Goal: Task Accomplishment & Management: Use online tool/utility

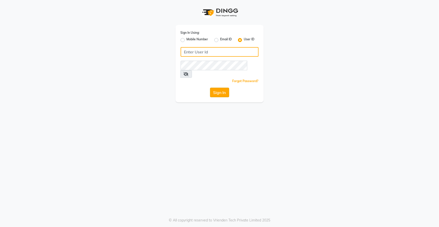
type input "top"
click at [219, 88] on button "Sign In" at bounding box center [219, 93] width 19 height 10
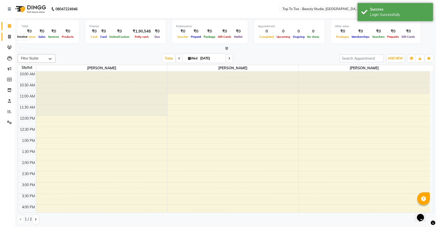
click at [10, 36] on icon at bounding box center [9, 37] width 3 height 4
select select "7233"
select select "service"
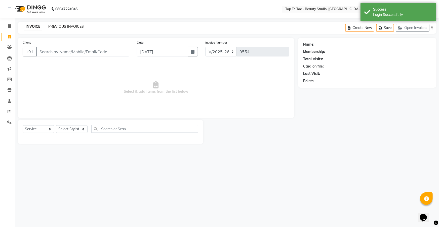
click at [58, 26] on link "PREVIOUS INVOICES" at bounding box center [66, 26] width 36 height 5
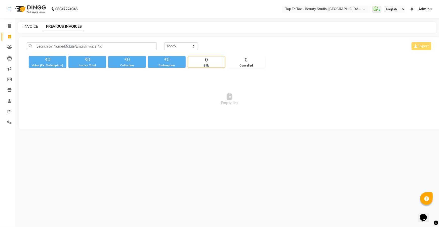
click at [35, 27] on link "INVOICE" at bounding box center [31, 26] width 14 height 5
select select "service"
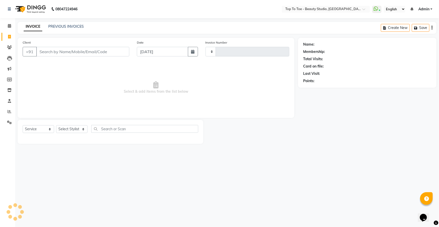
type input "0554"
select select "7233"
click at [54, 26] on link "PREVIOUS INVOICES" at bounding box center [66, 26] width 36 height 5
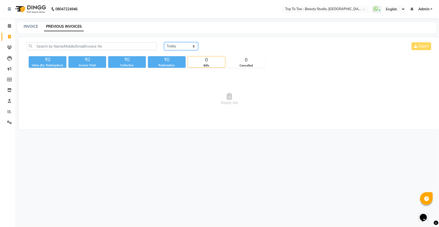
click at [185, 43] on select "[DATE] [DATE] Custom Range" at bounding box center [181, 46] width 34 height 8
select select "range"
click at [164, 42] on select "[DATE] [DATE] Custom Range" at bounding box center [181, 46] width 34 height 8
click at [222, 43] on input "[DATE]" at bounding box center [222, 46] width 35 height 7
select select "9"
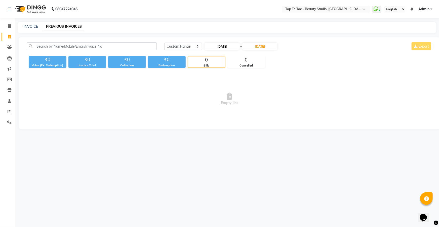
select select "2025"
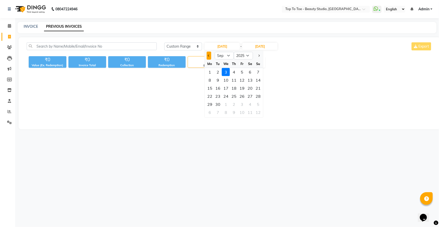
click at [210, 55] on button "Previous month" at bounding box center [209, 56] width 4 height 8
select select "8"
click at [241, 71] on div "1" at bounding box center [242, 72] width 8 height 8
type input "[DATE]"
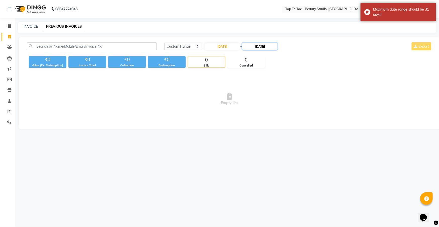
click at [259, 45] on input "[DATE]" at bounding box center [259, 46] width 35 height 7
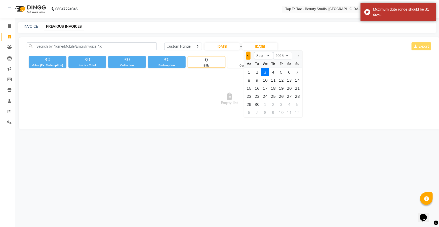
click at [248, 54] on button "Previous month" at bounding box center [248, 56] width 4 height 8
select select "8"
click at [250, 102] on div "25" at bounding box center [249, 104] width 8 height 8
type input "[DATE]"
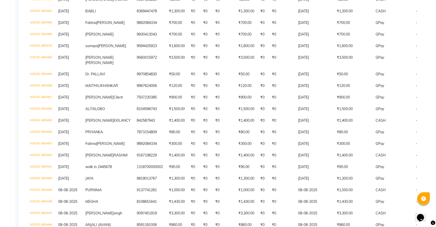
scroll to position [824, 0]
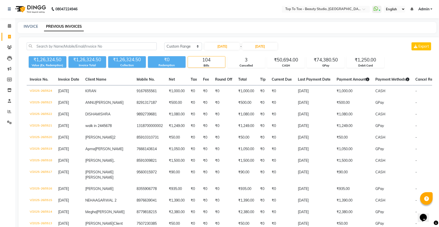
select select "7233"
select select "service"
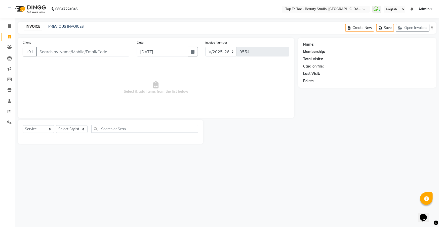
click at [46, 46] on div "Client +91" at bounding box center [76, 50] width 114 height 21
click at [44, 49] on input "Client" at bounding box center [82, 52] width 93 height 10
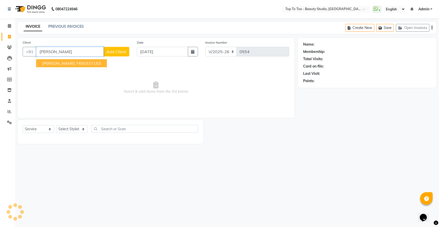
click at [45, 63] on span "[PERSON_NAME]" at bounding box center [58, 63] width 32 height 5
type input "7400337153"
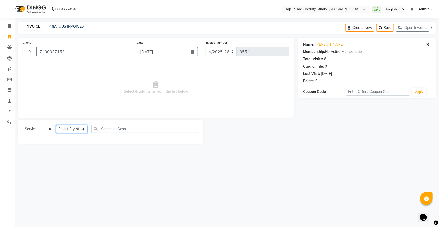
click at [69, 129] on select "Select Stylist [PERSON_NAME] [PERSON_NAME] [PERSON_NAME] [PERSON_NAME]" at bounding box center [71, 129] width 31 height 8
select select "62095"
click at [56, 125] on select "Select Stylist [PERSON_NAME] [PERSON_NAME] [PERSON_NAME] [PERSON_NAME]" at bounding box center [71, 129] width 31 height 8
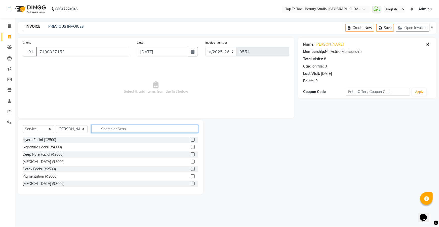
click at [122, 128] on input "text" at bounding box center [144, 129] width 107 height 8
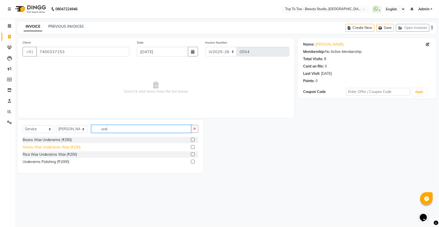
type input "und"
click at [40, 145] on div "Honey Wax Underarms Wax (₹100)" at bounding box center [52, 147] width 58 height 5
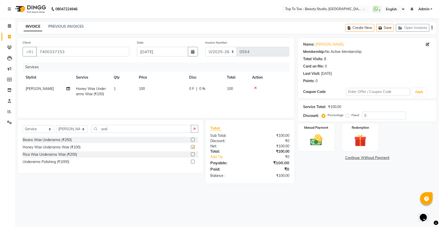
checkbox input "false"
click at [115, 128] on input "und" at bounding box center [141, 129] width 100 height 8
type input "u"
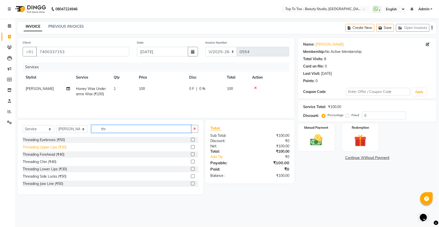
type input "thr"
click at [38, 147] on div "Threading Upper Lips (₹30)" at bounding box center [45, 147] width 44 height 5
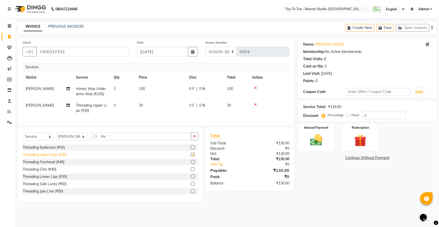
checkbox input "false"
click at [42, 179] on div "Threading Lower Lips (₹30)" at bounding box center [45, 176] width 44 height 5
checkbox input "false"
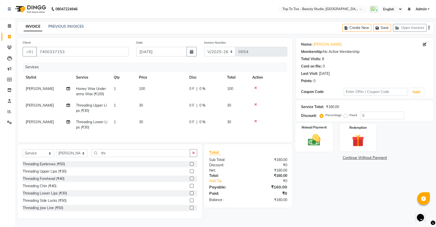
click at [312, 139] on img at bounding box center [314, 140] width 20 height 14
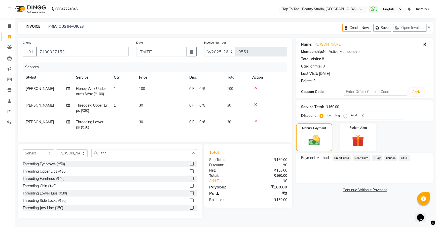
click at [378, 157] on span "GPay" at bounding box center [377, 158] width 10 height 6
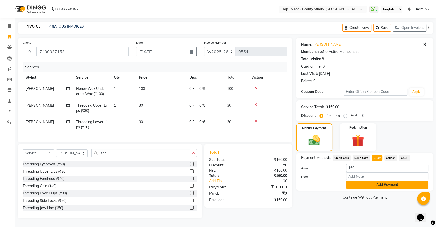
click at [368, 184] on button "Add Payment" at bounding box center [387, 185] width 82 height 8
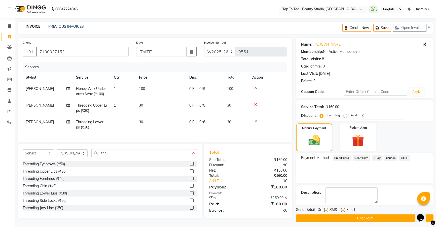
click at [327, 210] on label at bounding box center [326, 210] width 4 height 4
click at [327, 210] on input "checkbox" at bounding box center [325, 209] width 3 height 3
checkbox input "false"
click at [331, 216] on button "Checkout" at bounding box center [364, 218] width 137 height 8
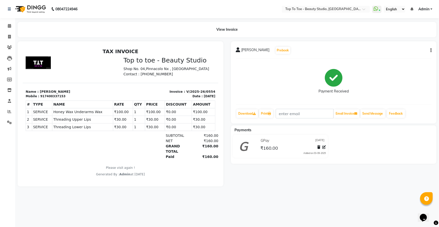
click at [364, 47] on div "[PERSON_NAME] Prebook" at bounding box center [334, 50] width 196 height 8
